Goal: Task Accomplishment & Management: Manage account settings

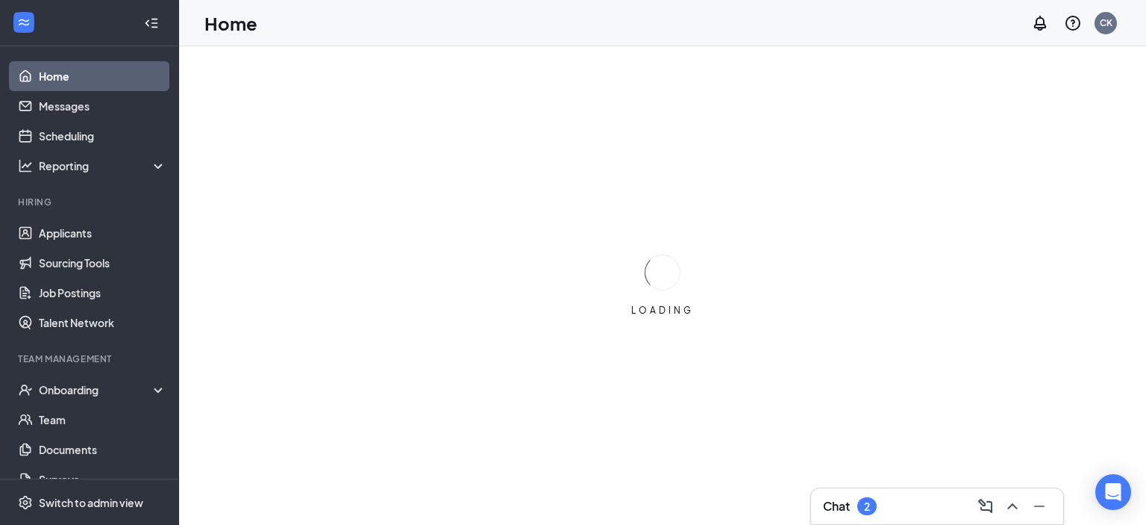
click at [865, 513] on div "2" at bounding box center [866, 506] width 19 height 18
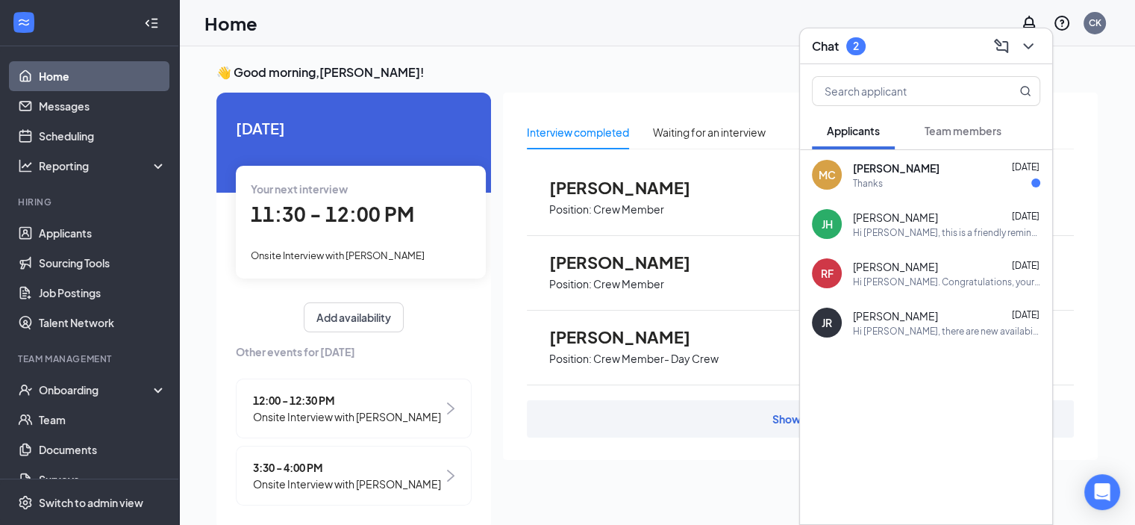
click at [911, 177] on div "Thanks" at bounding box center [946, 183] width 187 height 13
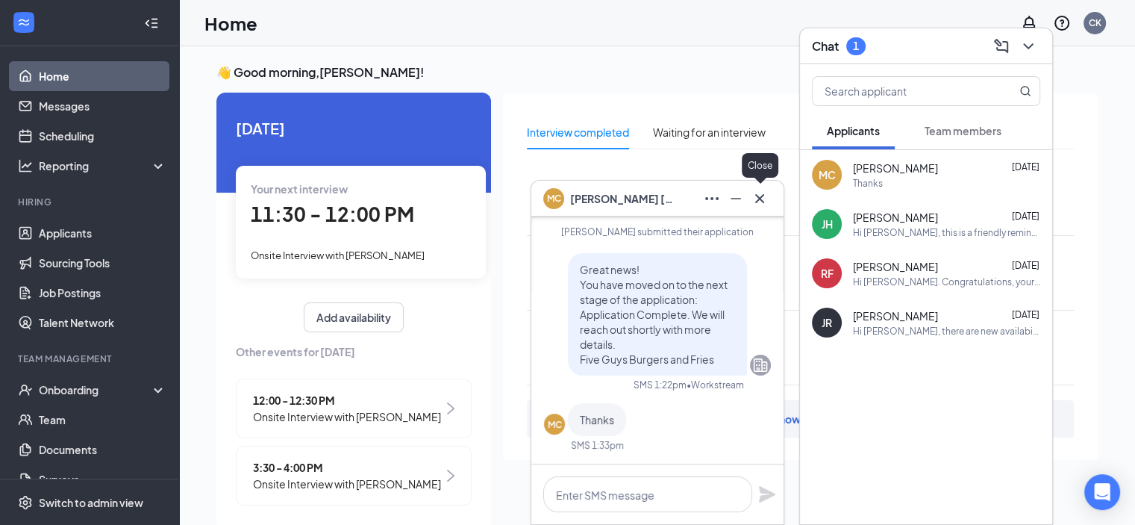
click at [766, 190] on icon "Cross" at bounding box center [760, 199] width 18 height 18
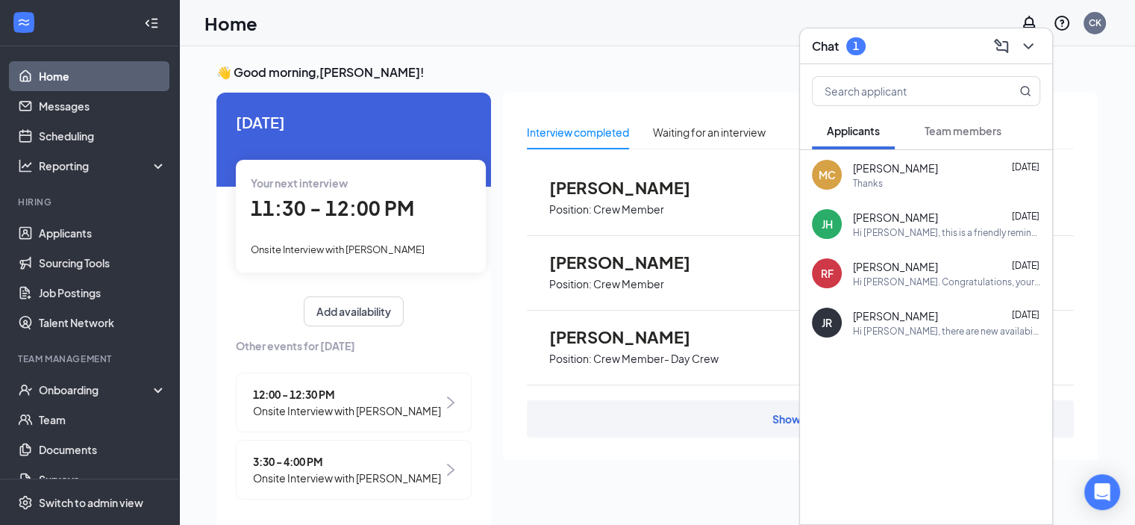
scroll to position [37, 0]
click at [737, 54] on div "👋 Good morning, [PERSON_NAME] ! [DATE] Your next interview 11:30 - 12:00 PM Ons…" at bounding box center [657, 301] width 956 height 510
click at [1034, 49] on icon "ChevronDown" at bounding box center [1028, 46] width 18 height 18
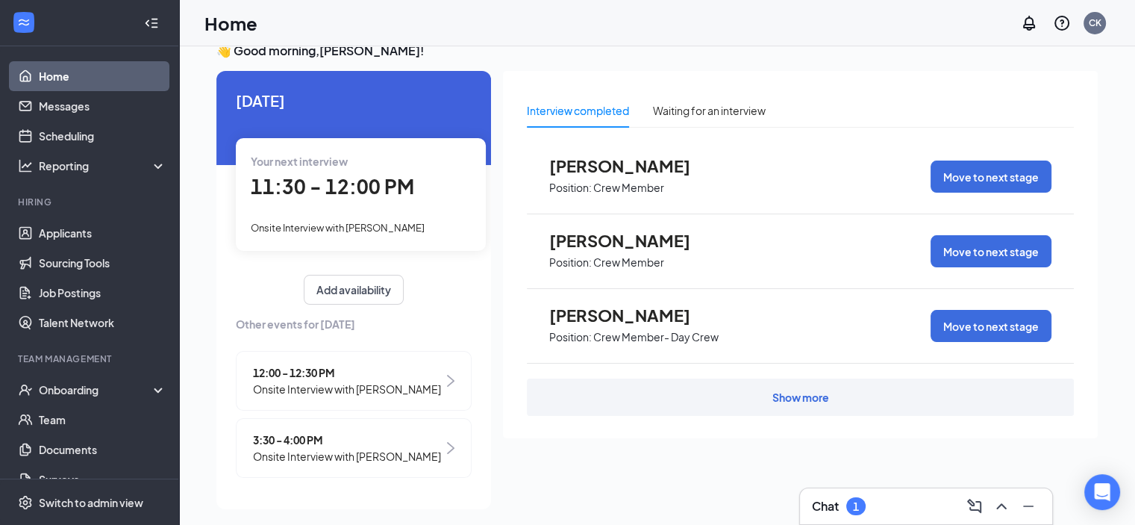
scroll to position [31, 0]
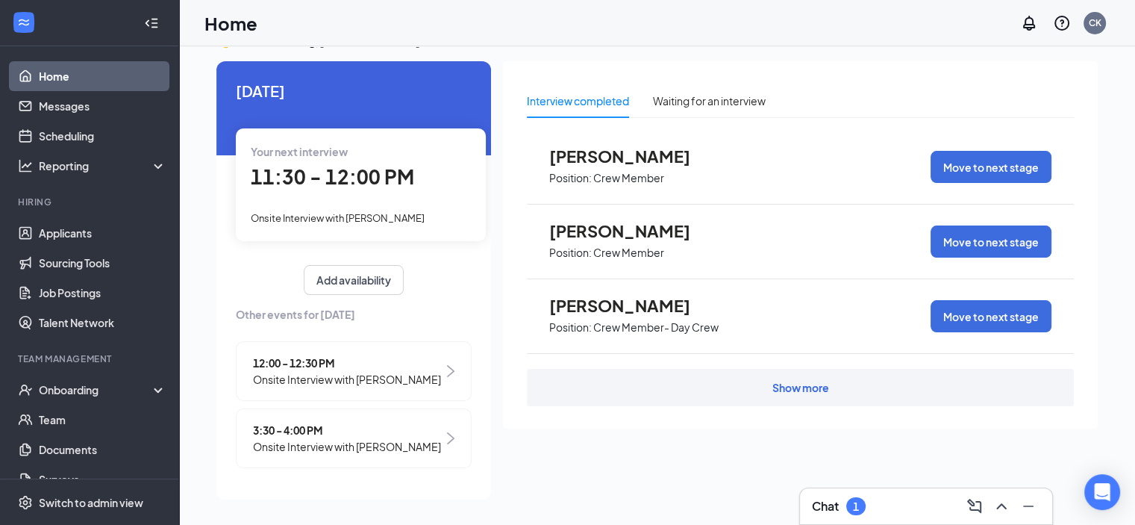
click at [793, 390] on div "Show more" at bounding box center [800, 387] width 57 height 15
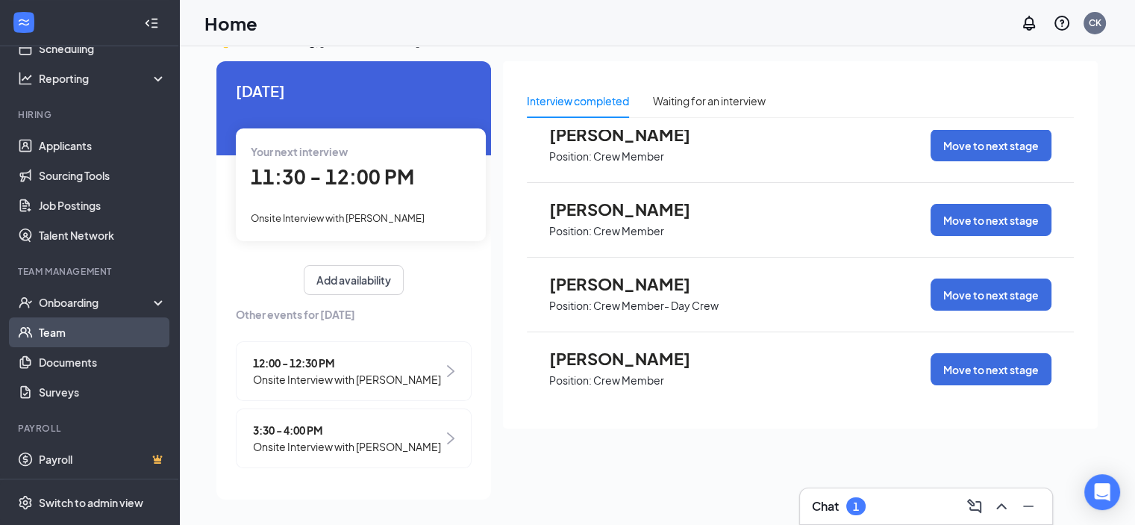
scroll to position [88, 0]
click at [90, 295] on div "Onboarding" at bounding box center [96, 301] width 115 height 15
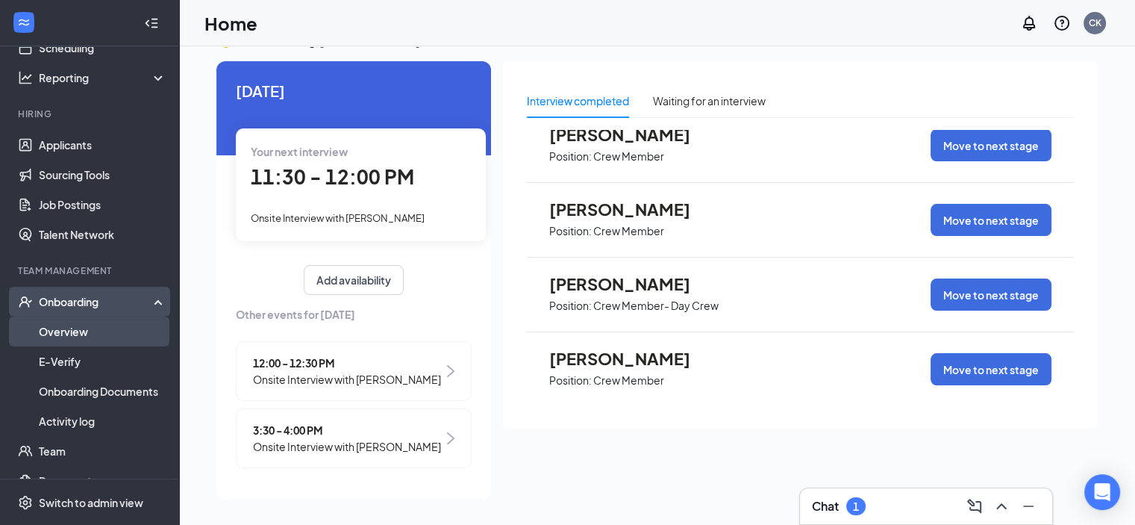
click at [93, 340] on link "Overview" at bounding box center [103, 331] width 128 height 30
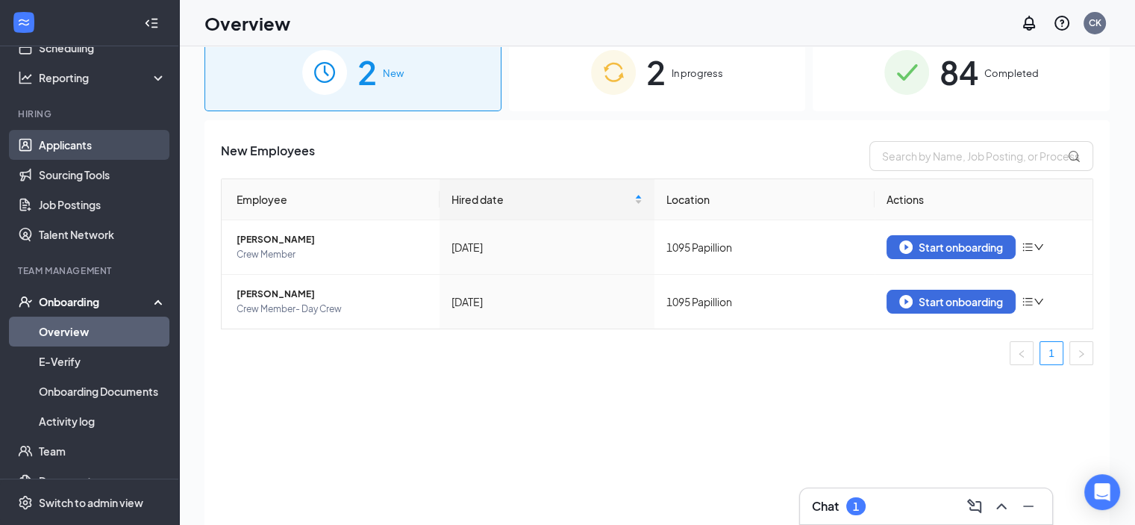
click at [58, 153] on link "Applicants" at bounding box center [103, 145] width 128 height 30
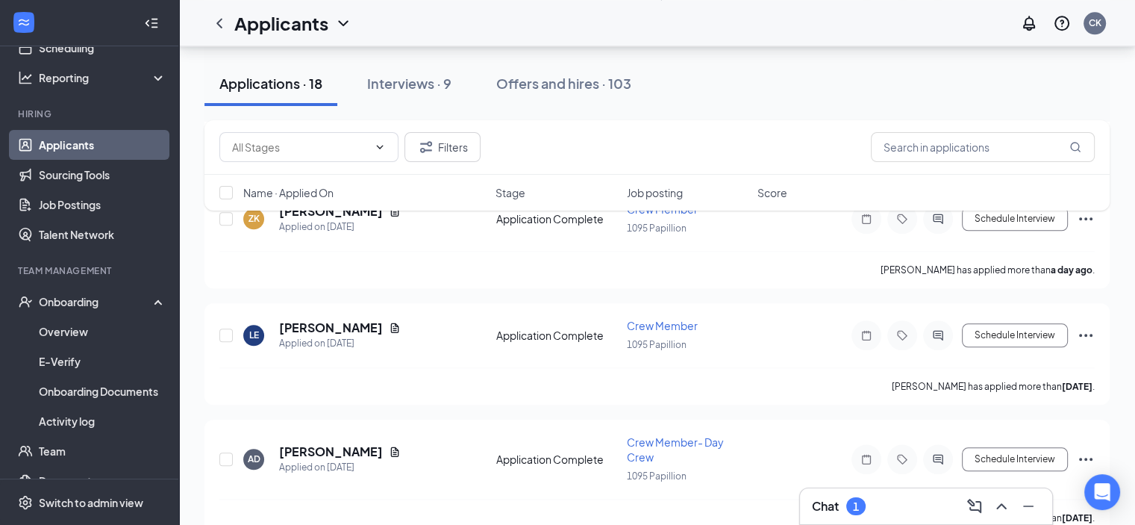
scroll to position [1642, 0]
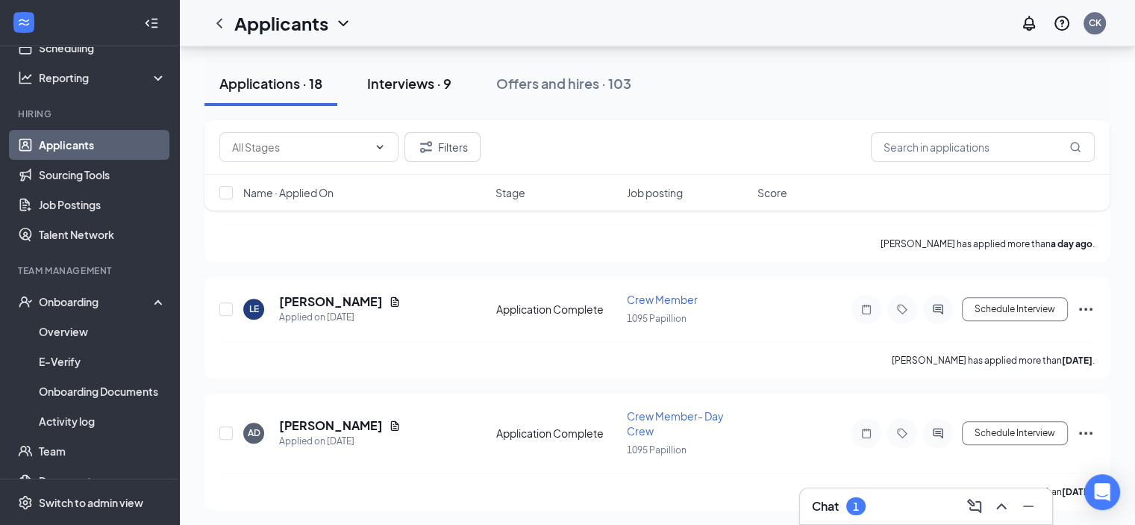
click at [388, 71] on button "Interviews · 9" at bounding box center [409, 83] width 114 height 45
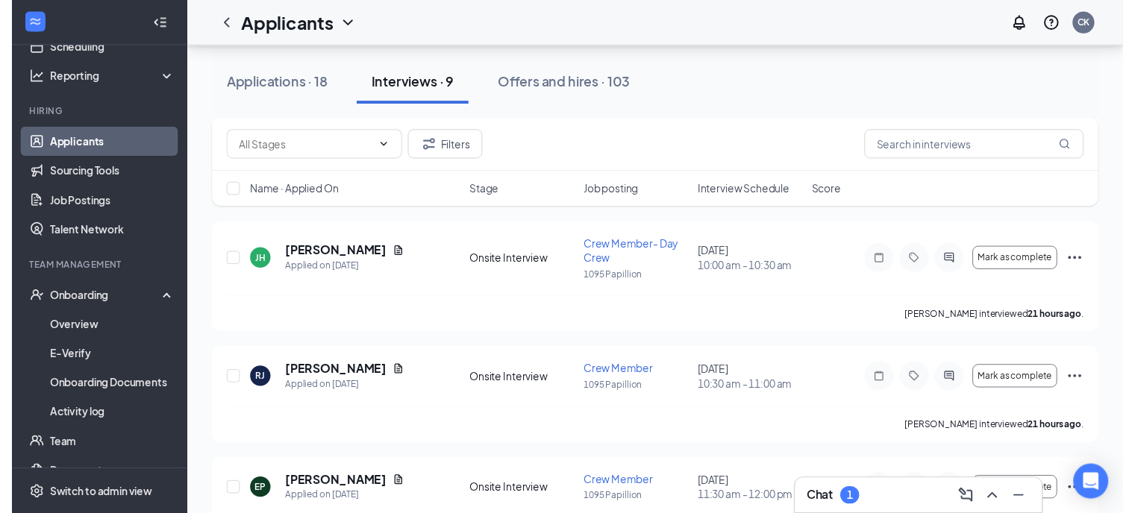
scroll to position [298, 0]
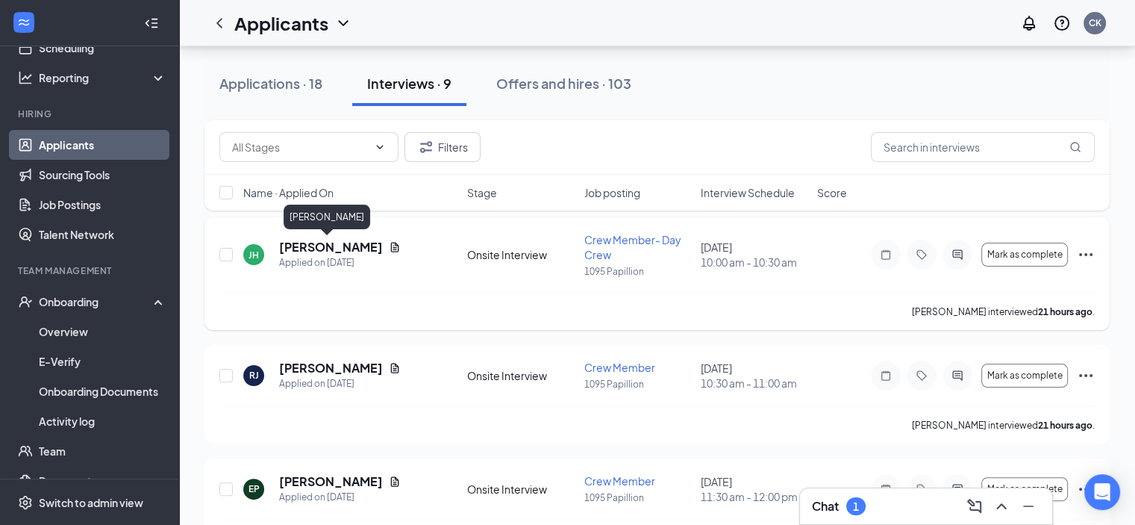
click at [298, 246] on h5 "[PERSON_NAME]" at bounding box center [331, 247] width 104 height 16
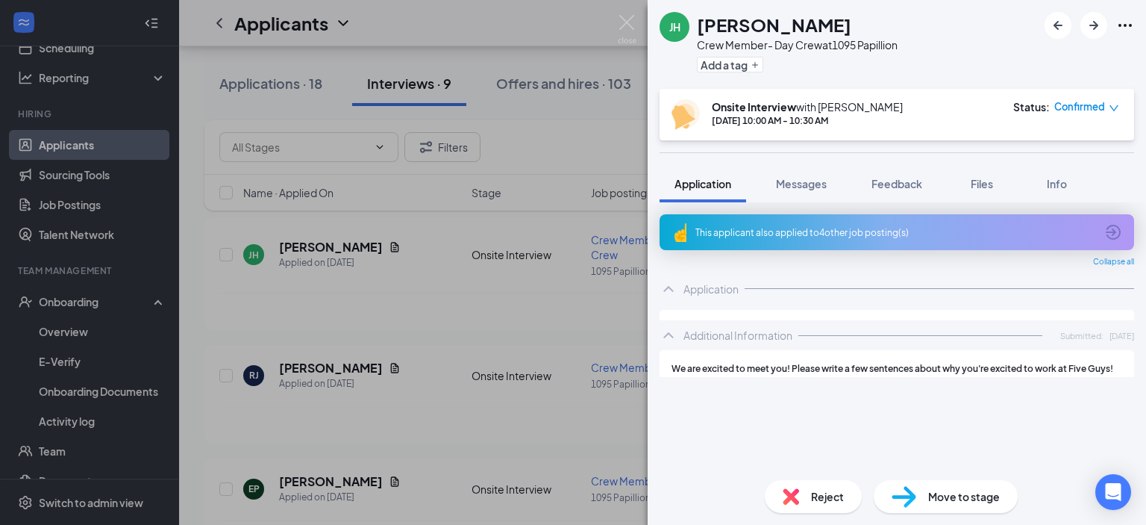
click at [931, 492] on span "Move to stage" at bounding box center [964, 496] width 72 height 16
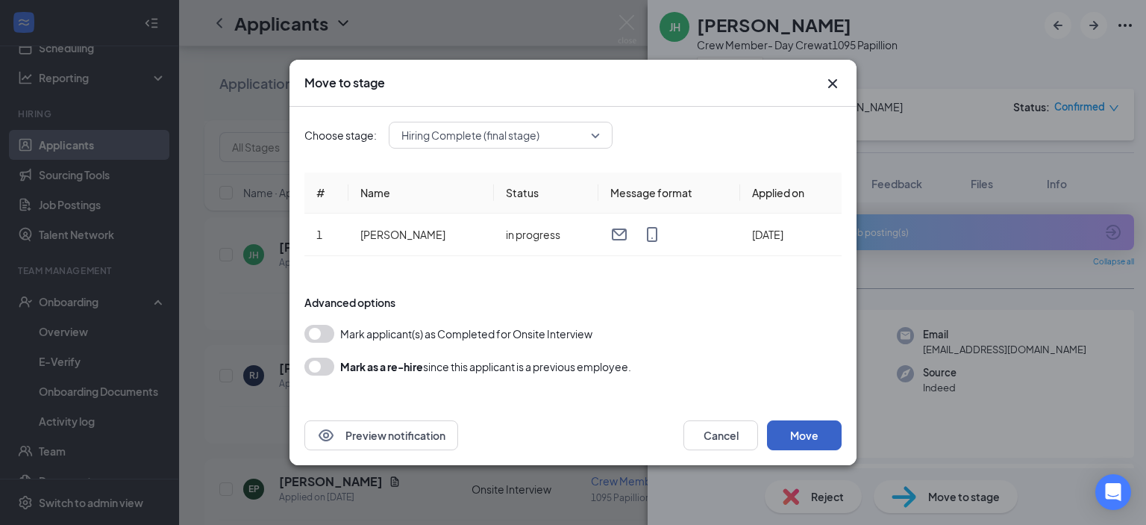
click at [795, 429] on button "Move" at bounding box center [804, 435] width 75 height 30
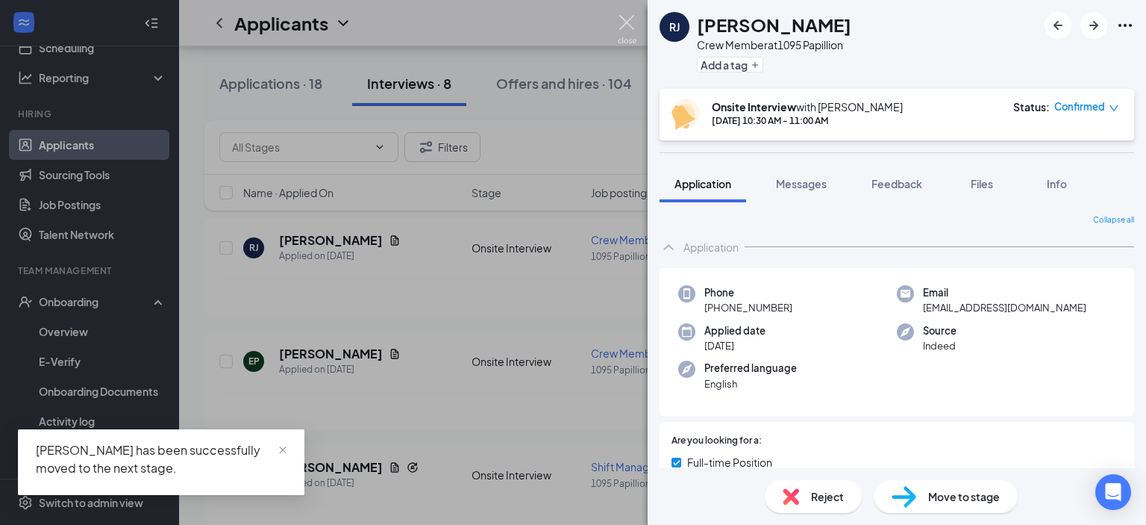
click at [627, 27] on img at bounding box center [627, 29] width 19 height 29
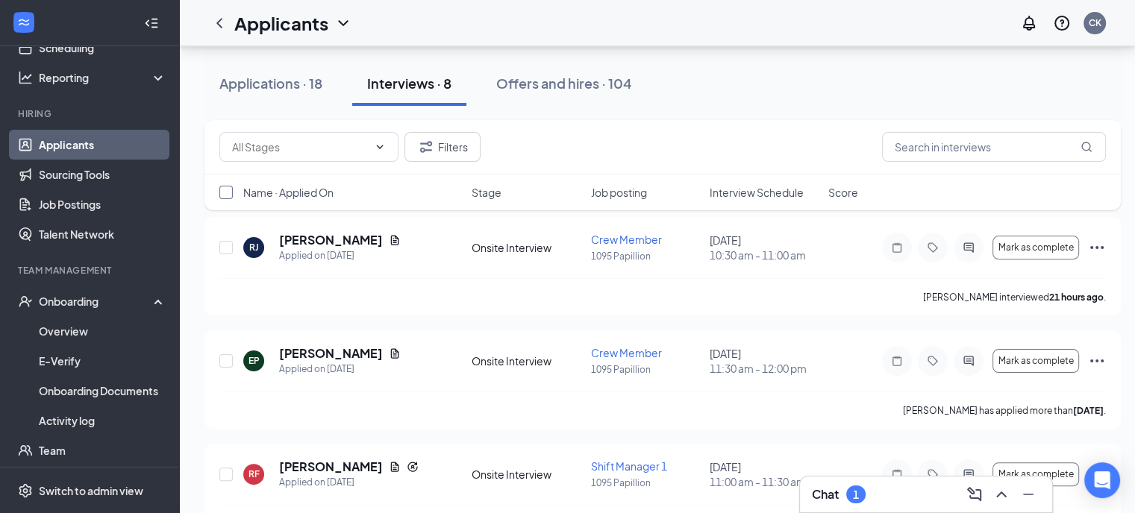
click at [222, 190] on input "checkbox" at bounding box center [225, 192] width 13 height 13
checkbox input "true"
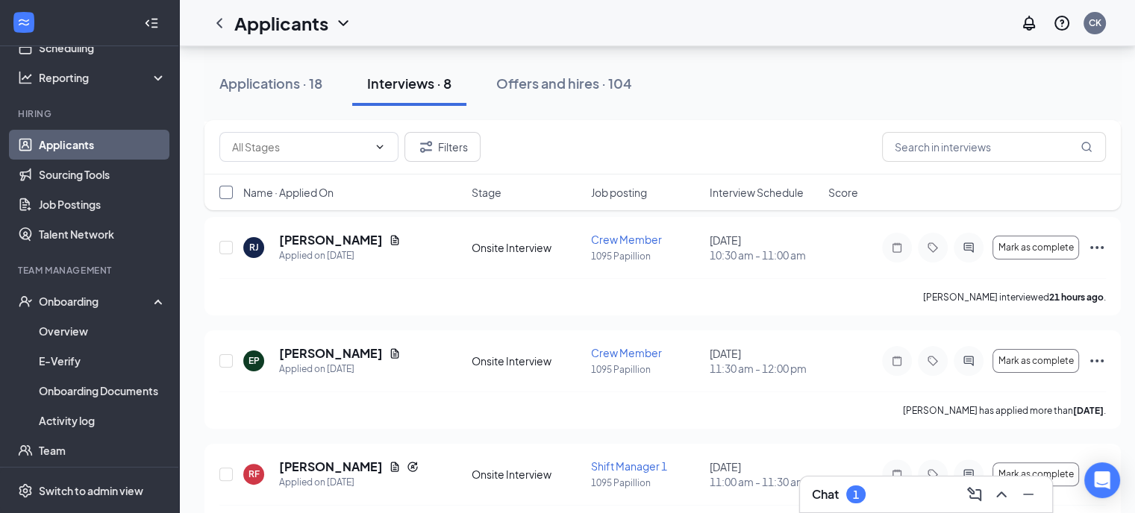
checkbox input "true"
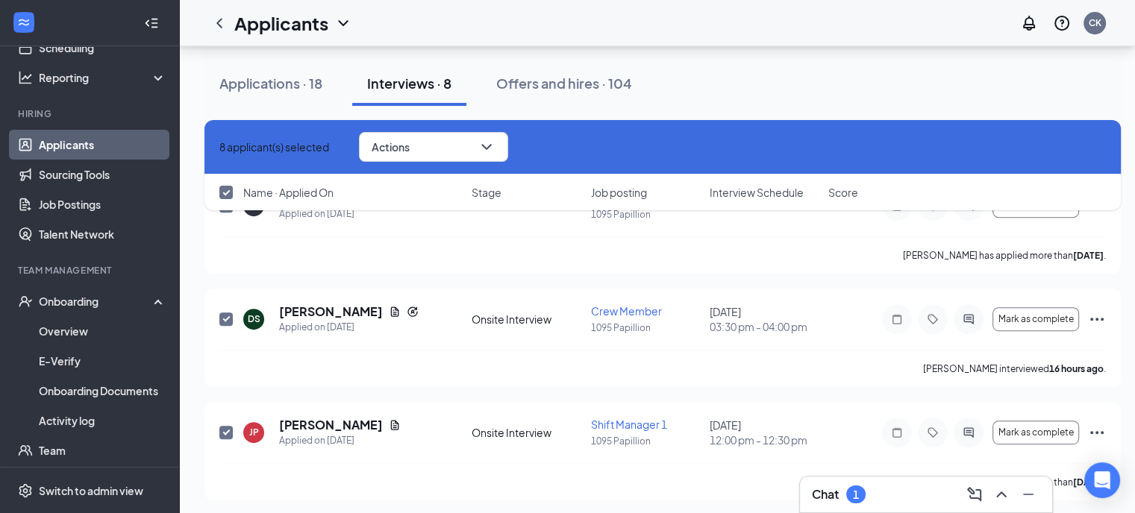
scroll to position [684, 0]
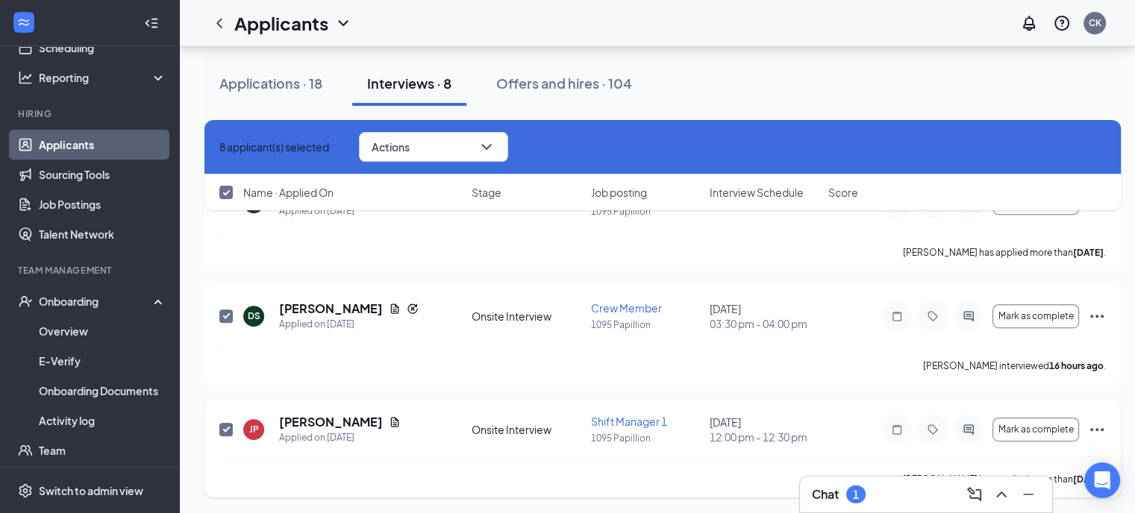
click at [221, 427] on input "checkbox" at bounding box center [225, 429] width 13 height 13
checkbox input "false"
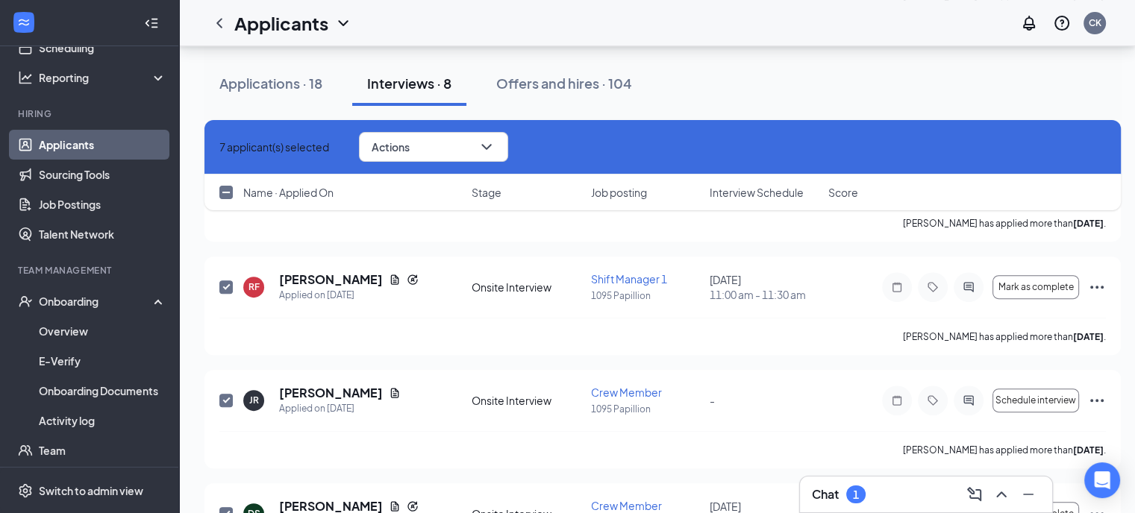
scroll to position [460, 0]
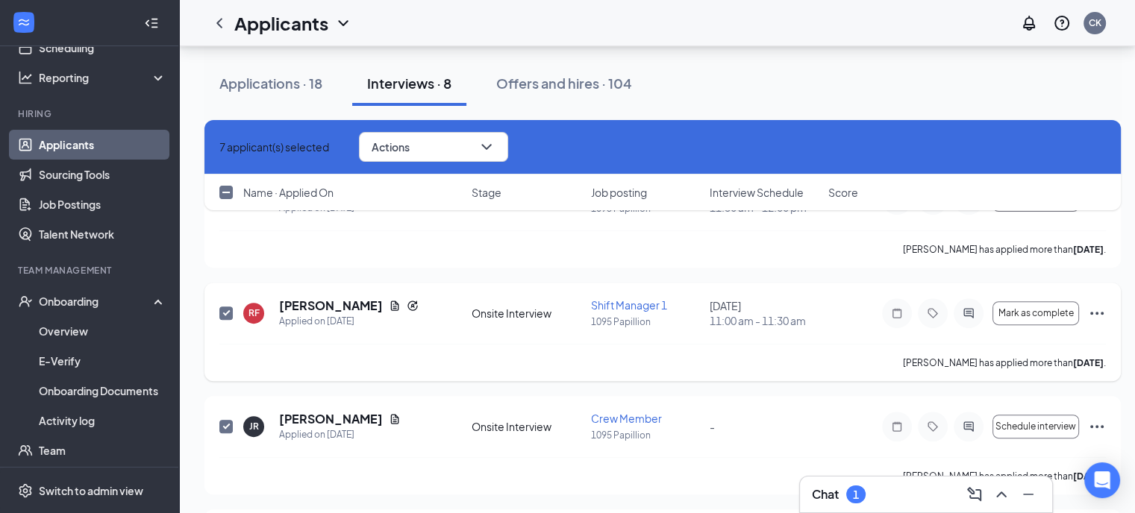
click at [221, 316] on input "checkbox" at bounding box center [225, 313] width 13 height 13
checkbox input "false"
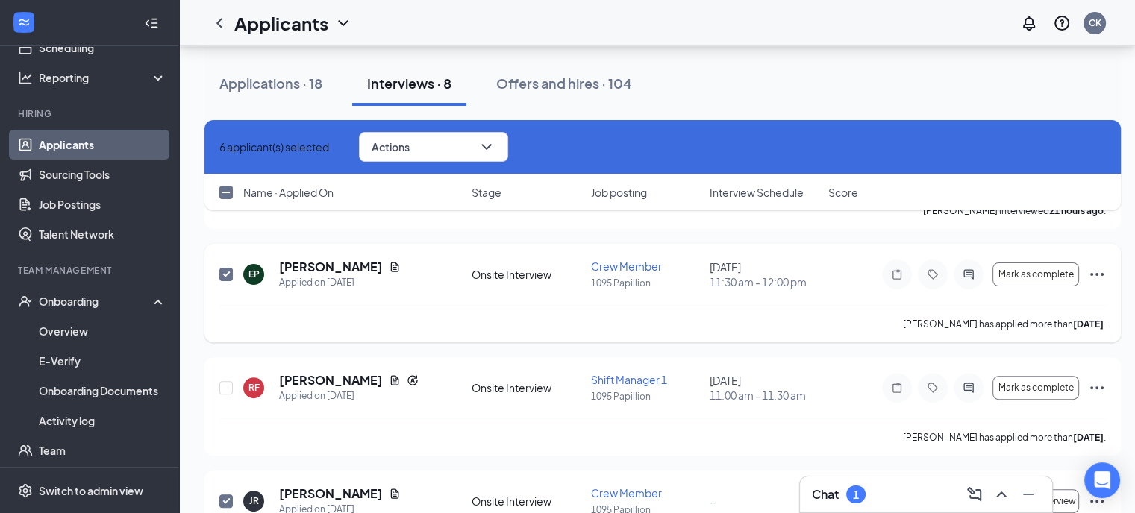
click at [223, 272] on input "checkbox" at bounding box center [225, 274] width 13 height 13
checkbox input "false"
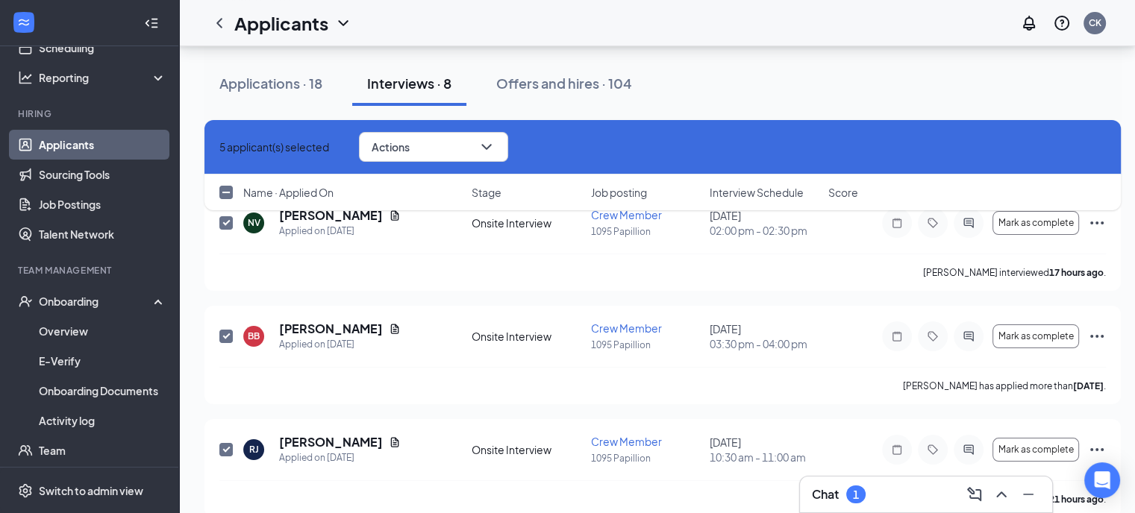
scroll to position [87, 0]
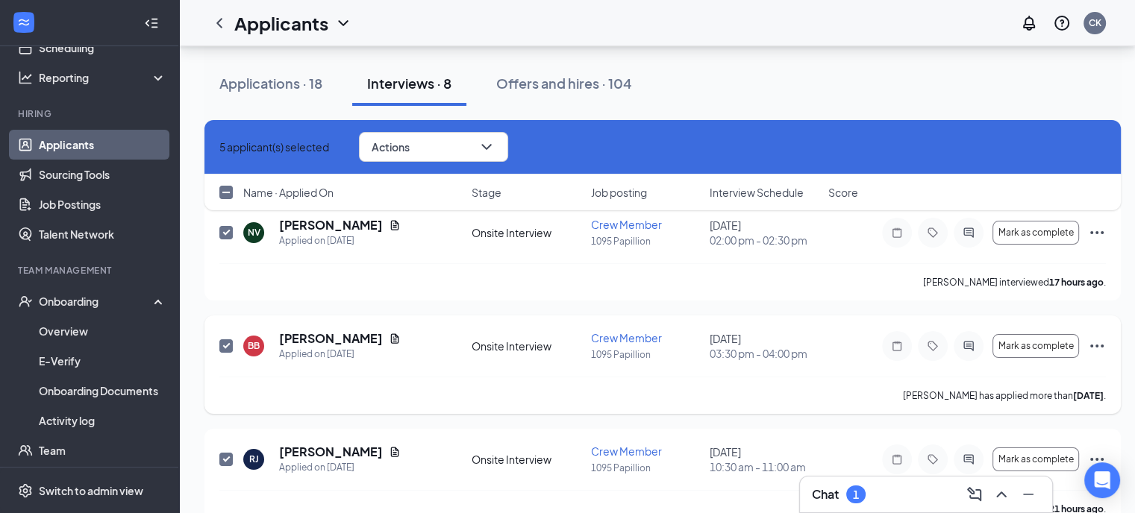
click at [227, 347] on input "checkbox" at bounding box center [225, 346] width 13 height 13
checkbox input "false"
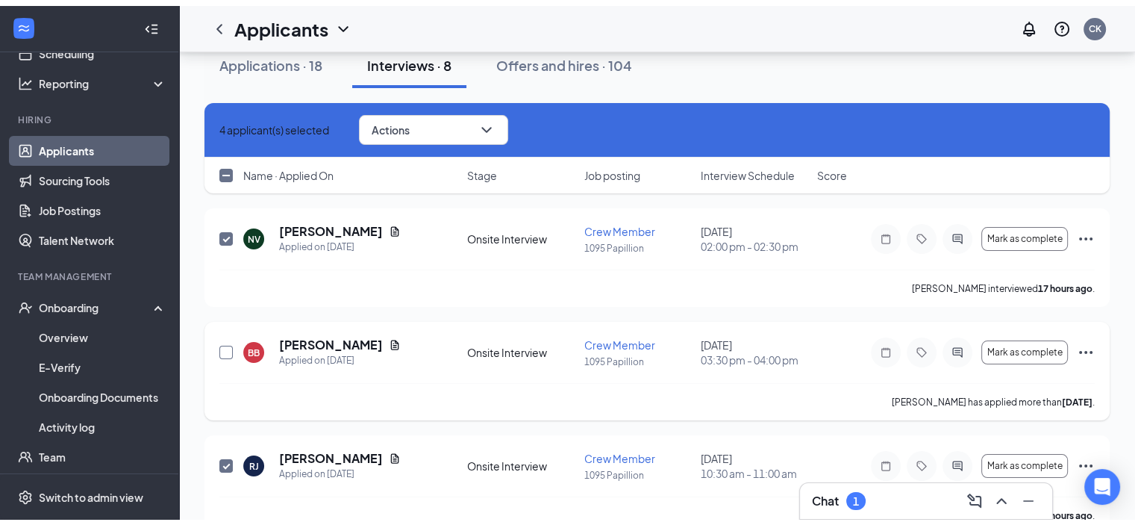
scroll to position [12, 0]
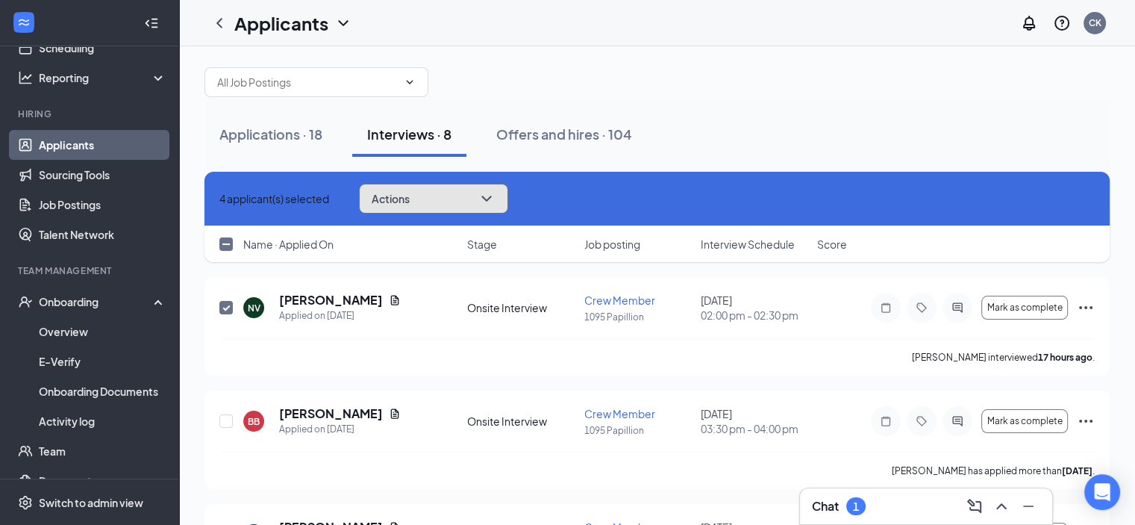
click at [457, 202] on button "Actions" at bounding box center [433, 199] width 149 height 30
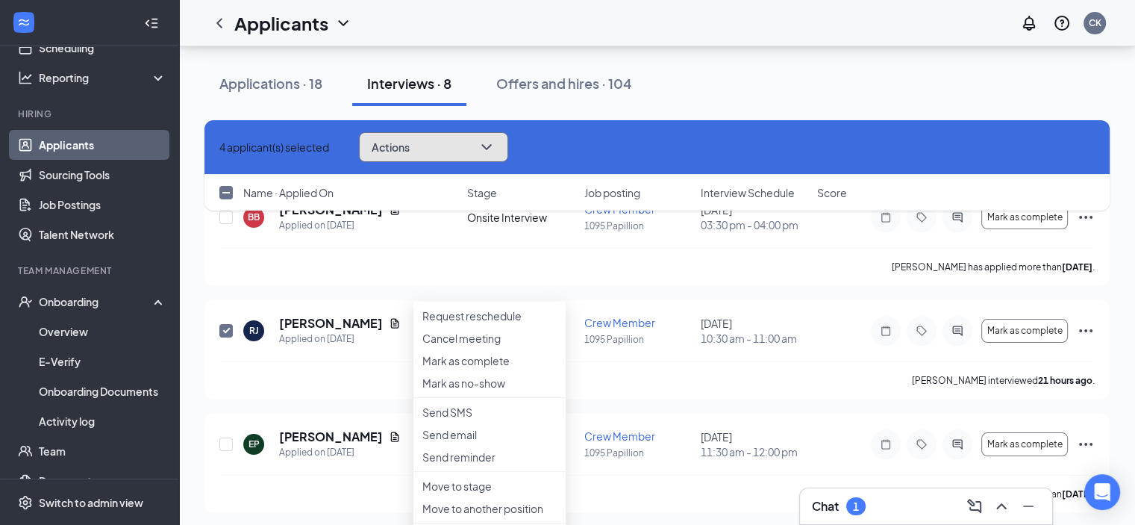
scroll to position [87, 0]
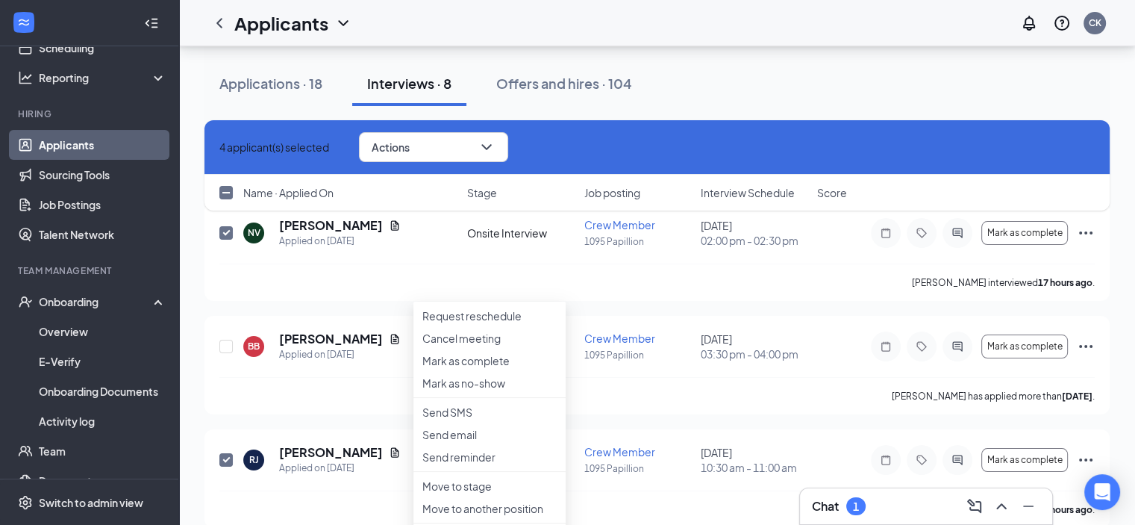
click at [636, 128] on div "4 applicant(s) selected Actions Request reschedule Cancel meeting [PERSON_NAME]…" at bounding box center [656, 147] width 905 height 54
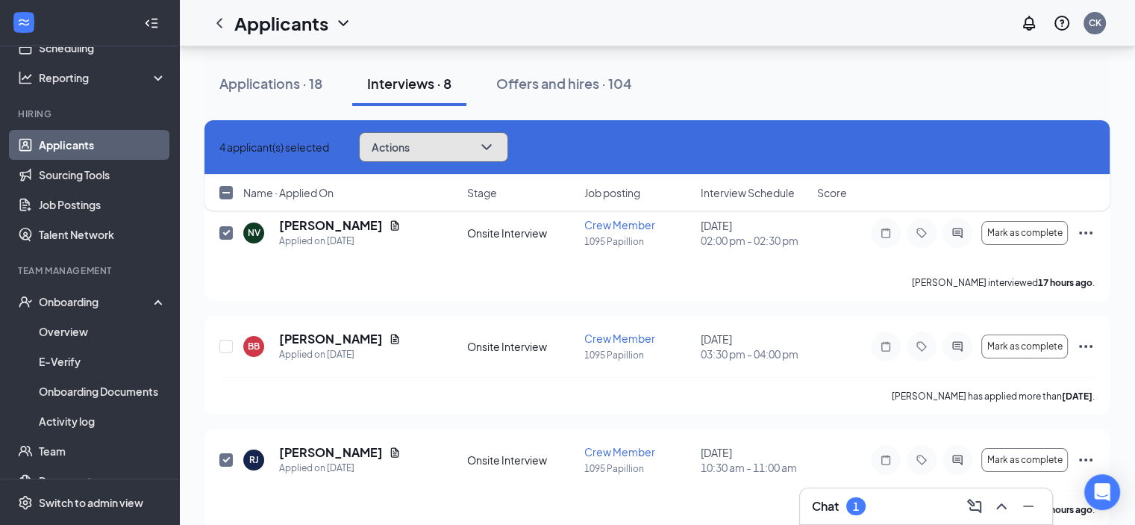
click at [495, 148] on icon "ChevronDown" at bounding box center [487, 147] width 18 height 18
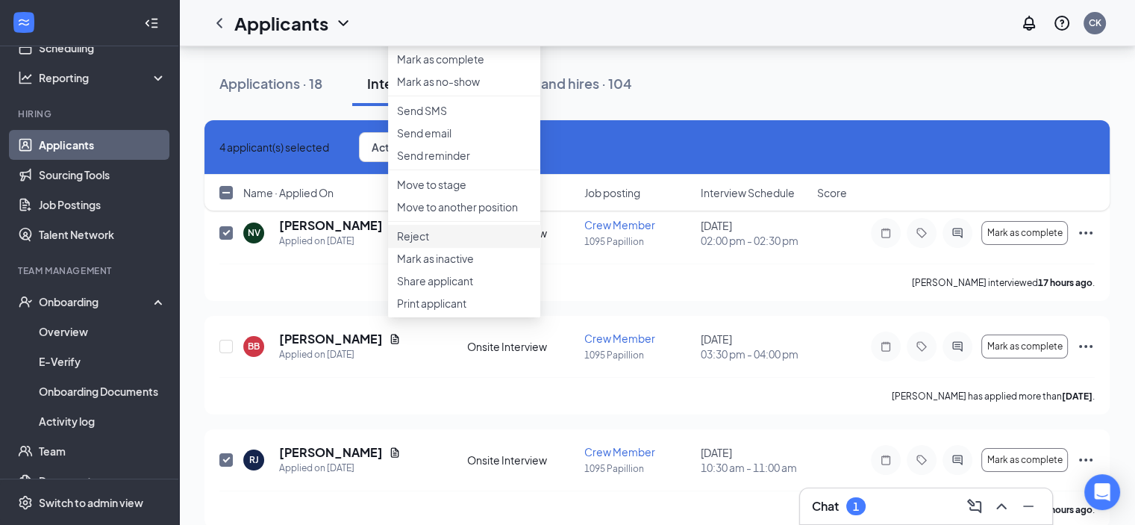
click at [441, 243] on p "Reject" at bounding box center [464, 235] width 134 height 15
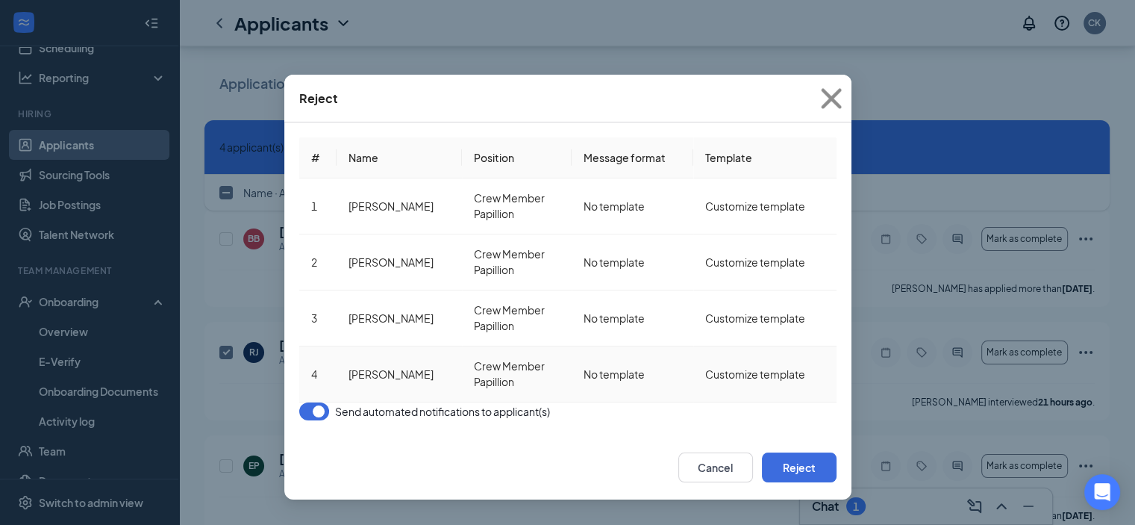
scroll to position [385, 0]
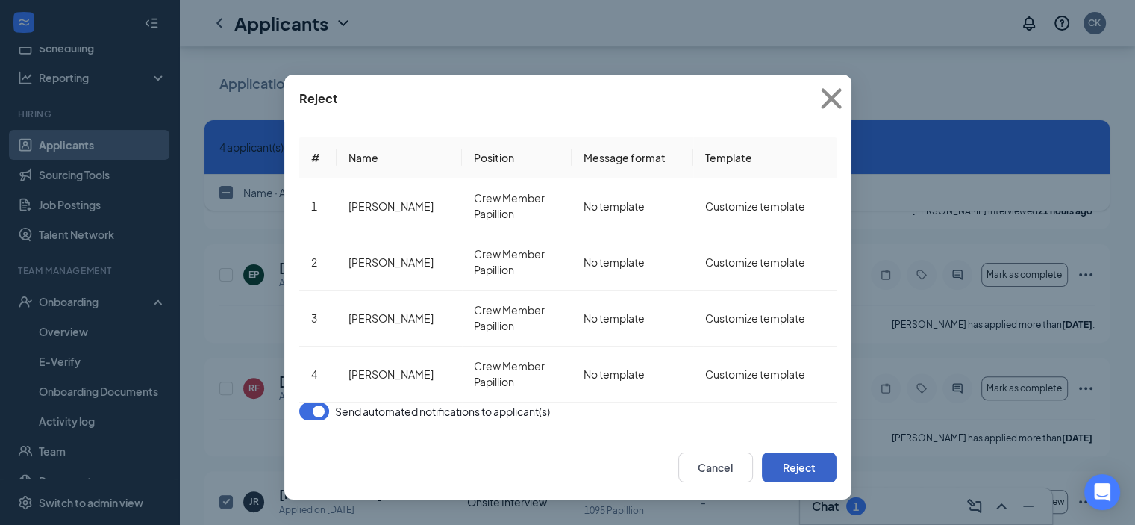
click at [821, 452] on button "Reject" at bounding box center [799, 467] width 75 height 30
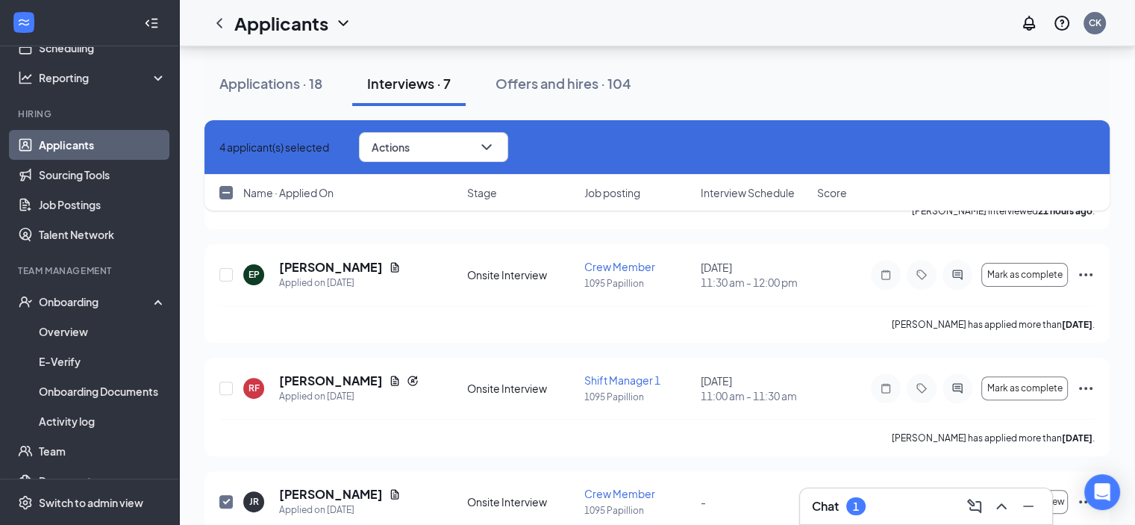
checkbox input "false"
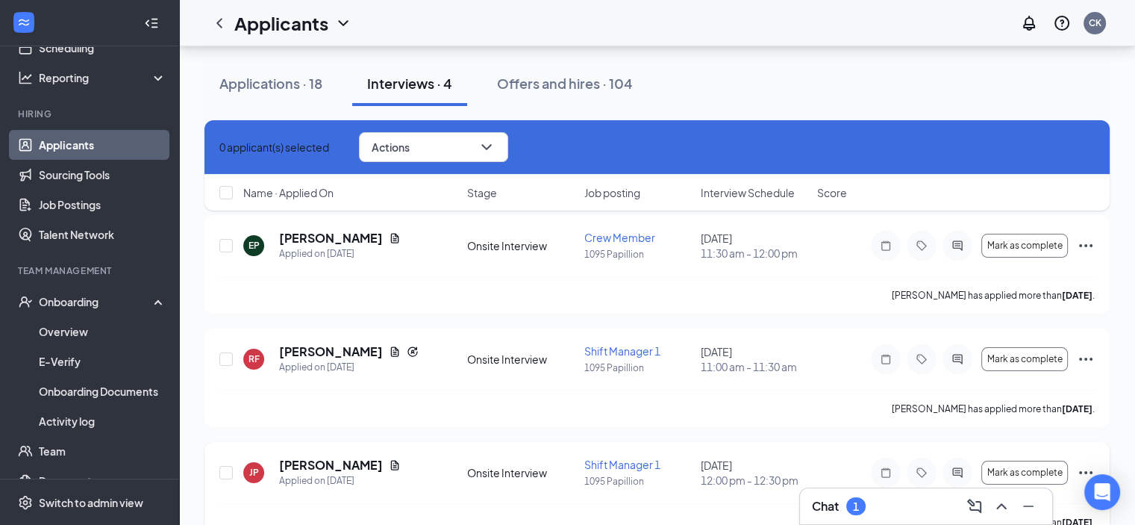
scroll to position [219, 0]
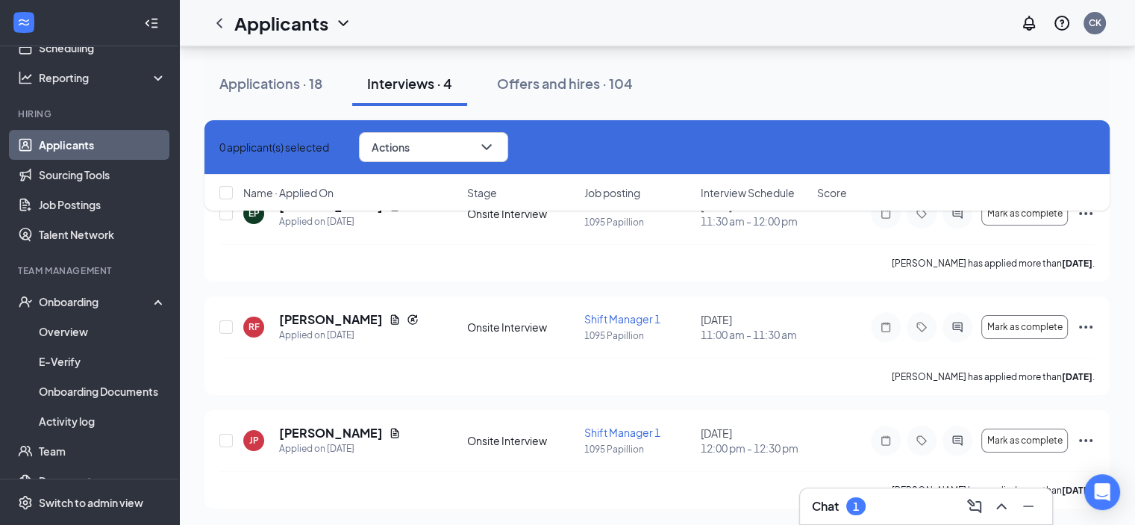
click at [855, 87] on div "Applications · 18 Interviews · 4 Offers and hires · 104" at bounding box center [656, 83] width 905 height 45
